Goal: Task Accomplishment & Management: Manage account settings

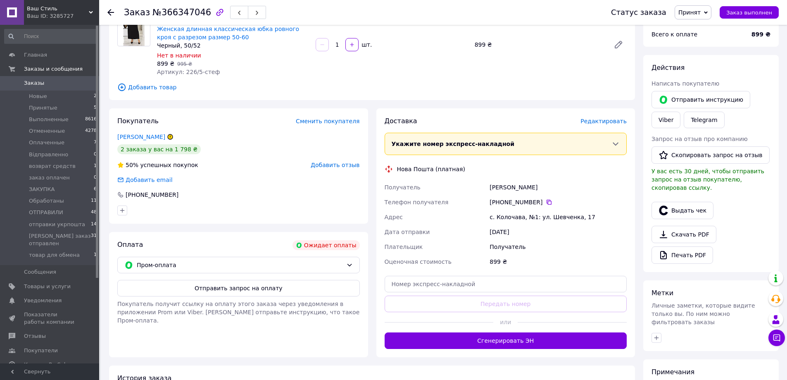
scroll to position [160, 0]
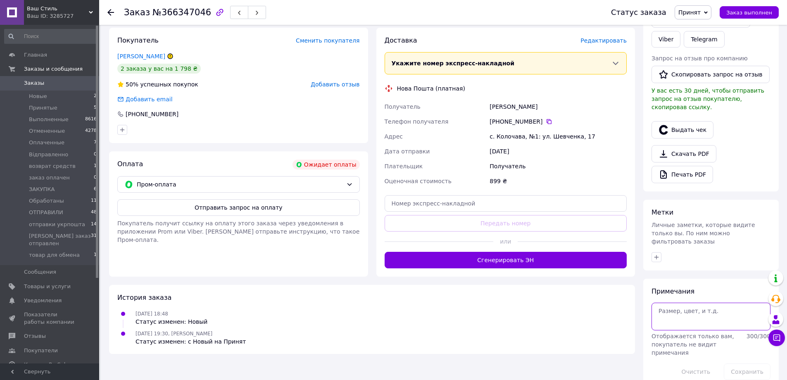
click at [688, 310] on textarea at bounding box center [711, 316] width 119 height 27
paste textarea "беж есть все размеры, черн 54/56 и 58-60"
type textarea "беж есть все размеры, черн 54/56 и 58-60"
click at [753, 363] on button "Сохранить" at bounding box center [747, 371] width 47 height 17
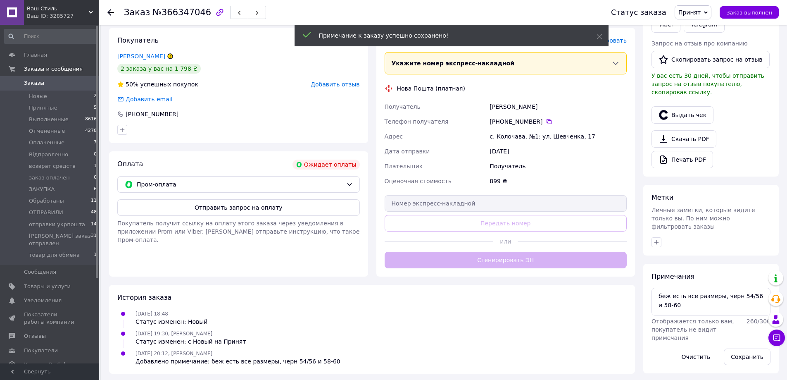
click at [55, 83] on span "Заказы" at bounding box center [50, 82] width 52 height 7
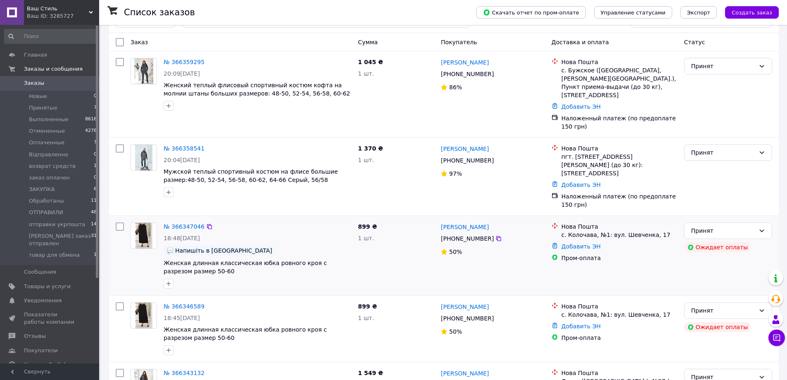
scroll to position [41, 0]
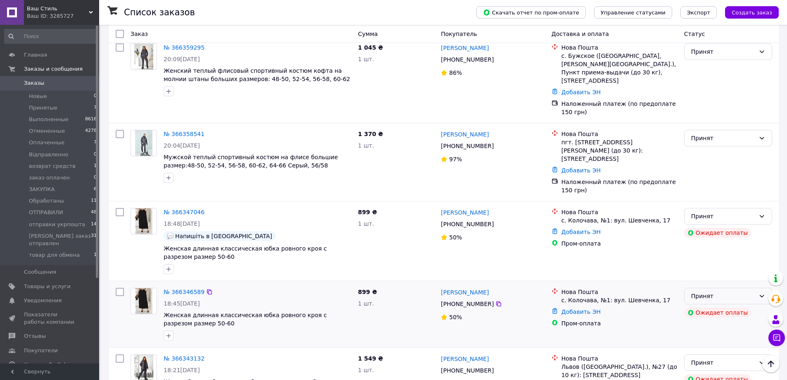
click at [716, 293] on div "Принят" at bounding box center [728, 296] width 88 height 17
click at [713, 319] on li "Отменен" at bounding box center [728, 320] width 87 height 15
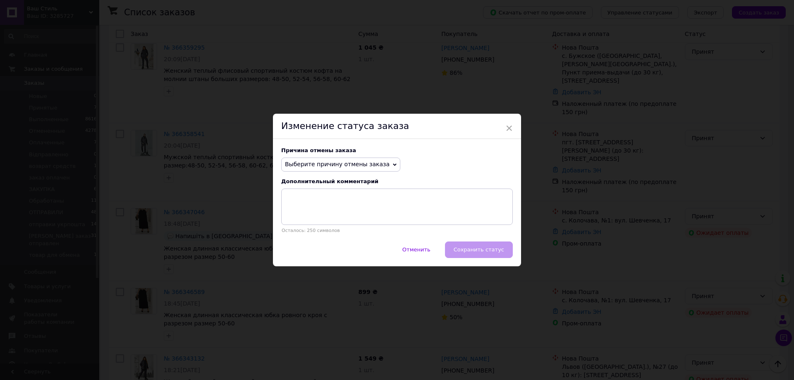
click at [344, 167] on span "Выберите причину отмены заказа" at bounding box center [337, 164] width 105 height 7
click at [324, 223] on li "Заказ-дубликат" at bounding box center [340, 227] width 118 height 12
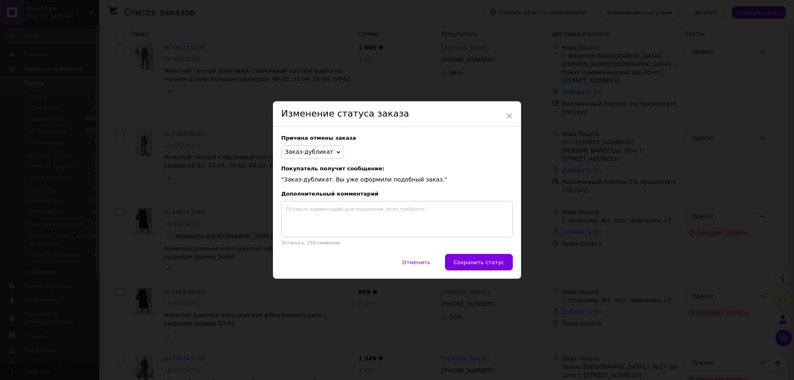
click at [482, 250] on div "Причина отмены заказа Заказ-дубликат Нет в наличии Нет разновидности товара Опл…" at bounding box center [397, 189] width 248 height 127
click at [484, 265] on span "Сохранить статус" at bounding box center [478, 262] width 50 height 6
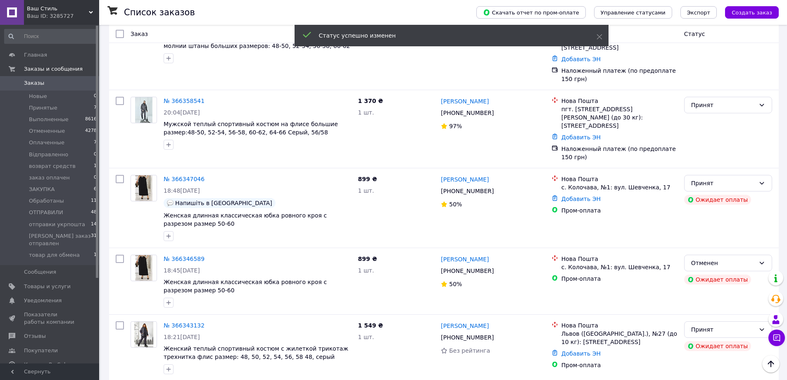
scroll to position [0, 0]
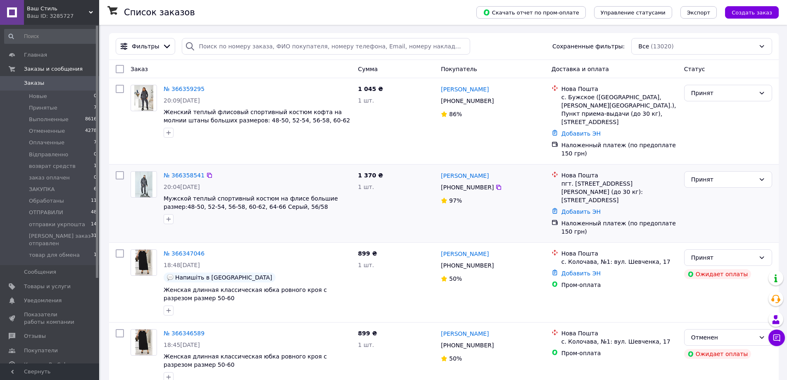
click at [272, 218] on div "№ 366358541 20:04[DATE] Мужской теплый спортивный костюм на флисе большие разме…" at bounding box center [257, 198] width 195 height 60
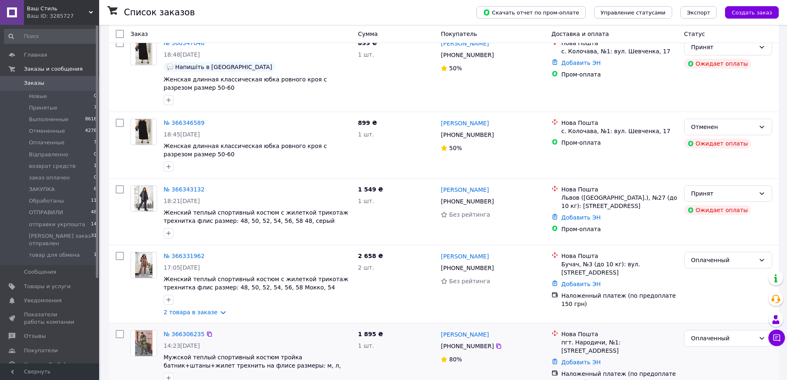
scroll to position [289, 0]
